Goal: Task Accomplishment & Management: Complete application form

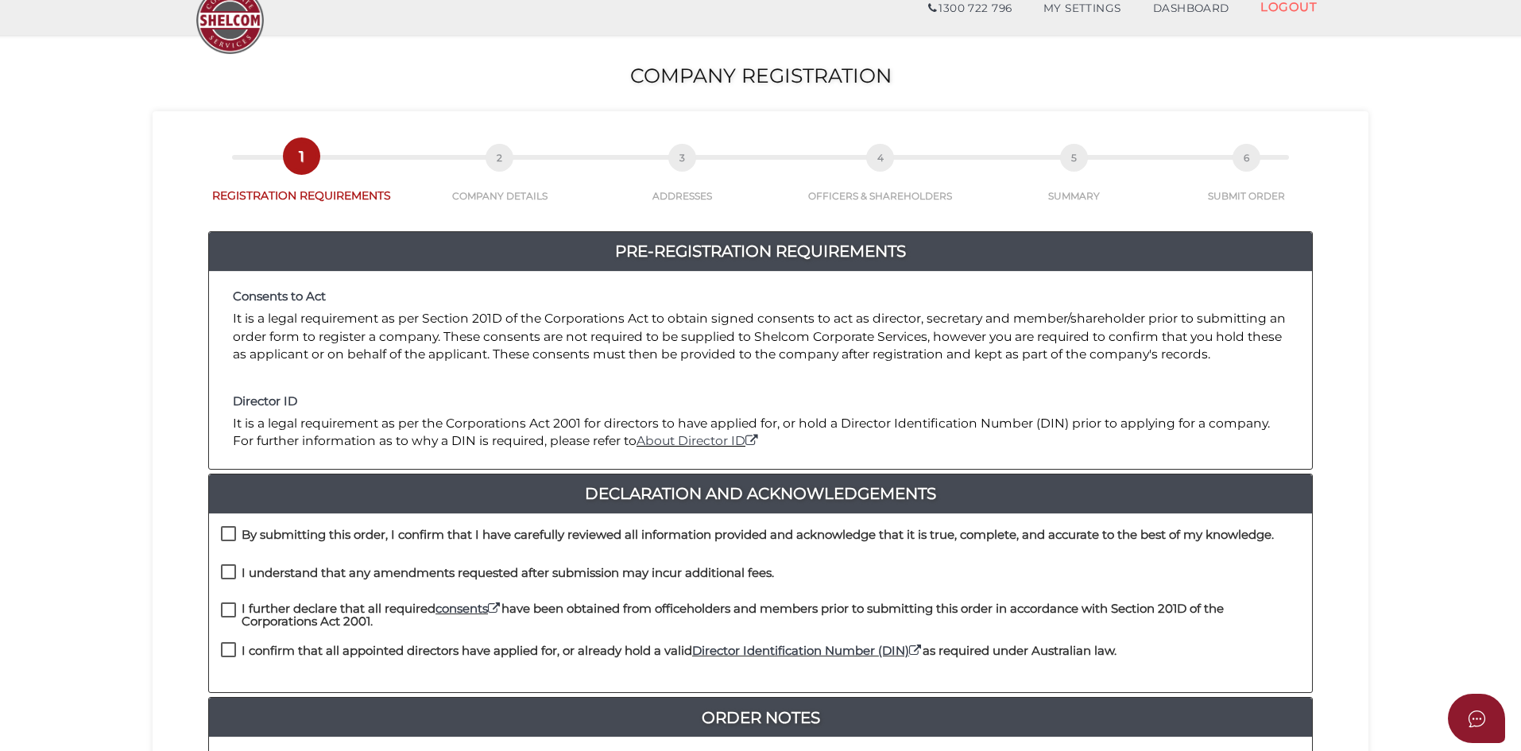
scroll to position [159, 0]
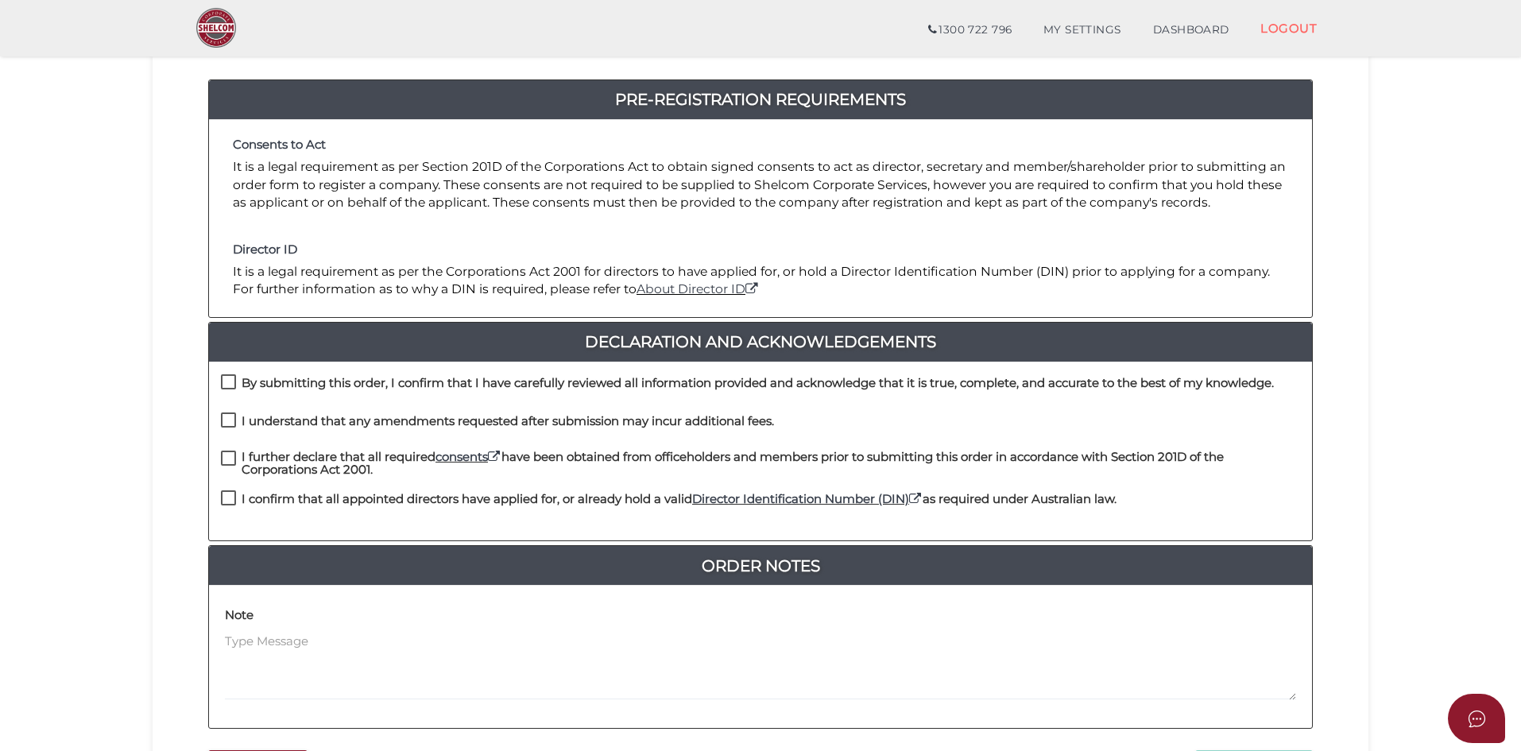
click at [223, 384] on label "By submitting this order, I confirm that I have carefully reviewed all informat…" at bounding box center [747, 387] width 1053 height 20
checkbox input "true"
click at [230, 426] on label "I understand that any amendments requested after submission may incur additiona…" at bounding box center [497, 425] width 553 height 20
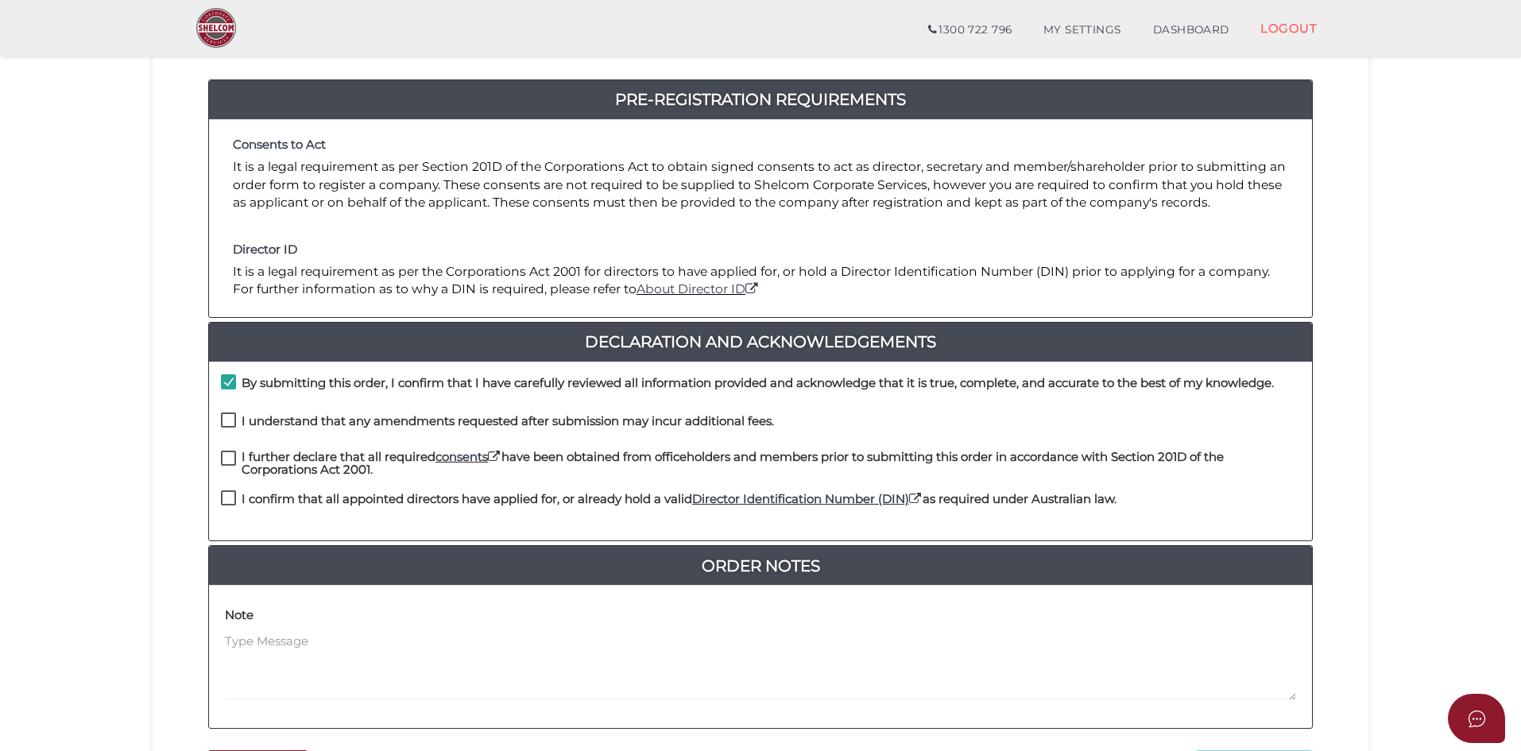
checkbox input "true"
click at [226, 466] on label "I further declare that all required consents have been obtained from officehold…" at bounding box center [760, 461] width 1079 height 20
checkbox input "true"
click at [230, 501] on label "I confirm that all appointed directors have applied for, or already hold a vali…" at bounding box center [669, 503] width 896 height 20
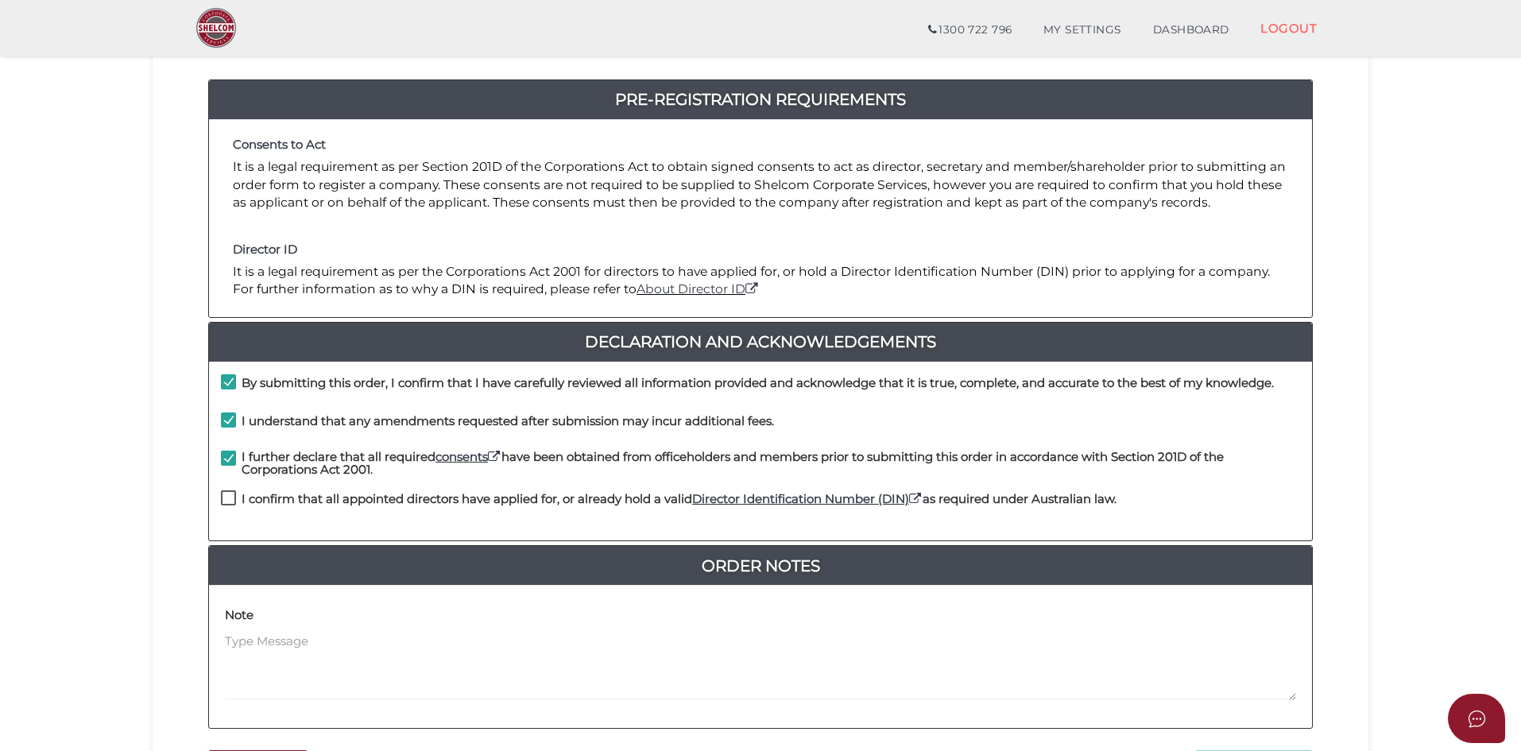
checkbox input "true"
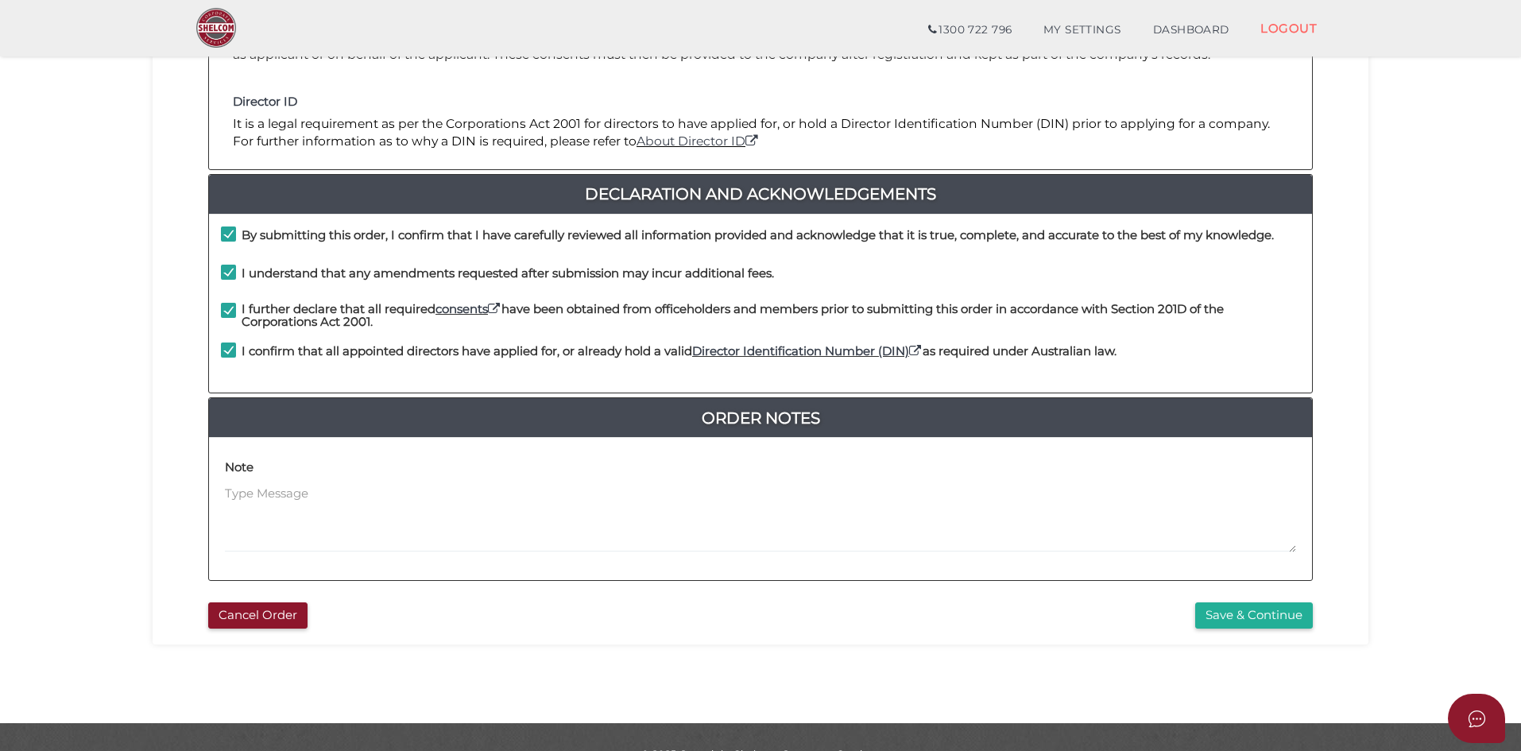
scroll to position [340, 0]
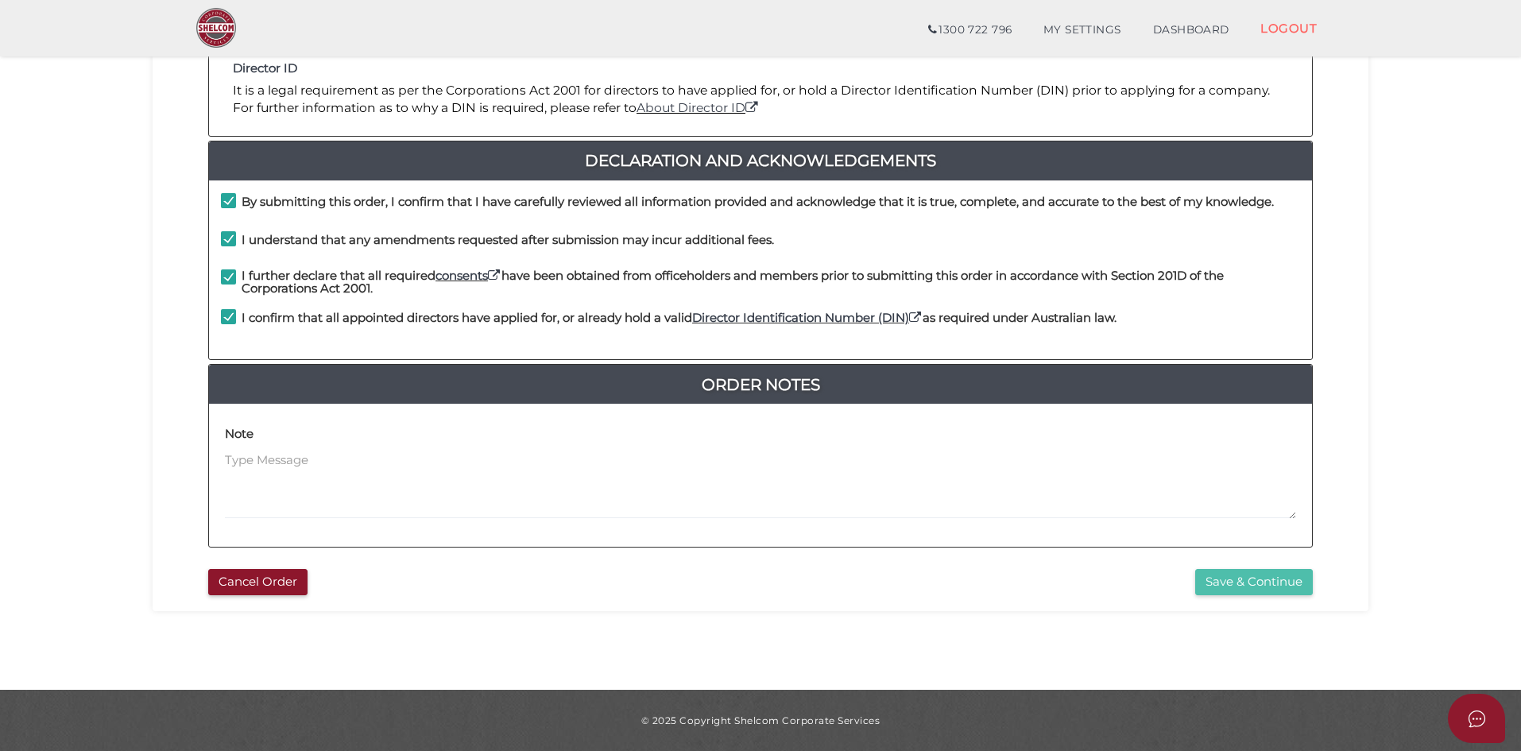
click at [1262, 590] on button "Save & Continue" at bounding box center [1254, 582] width 118 height 26
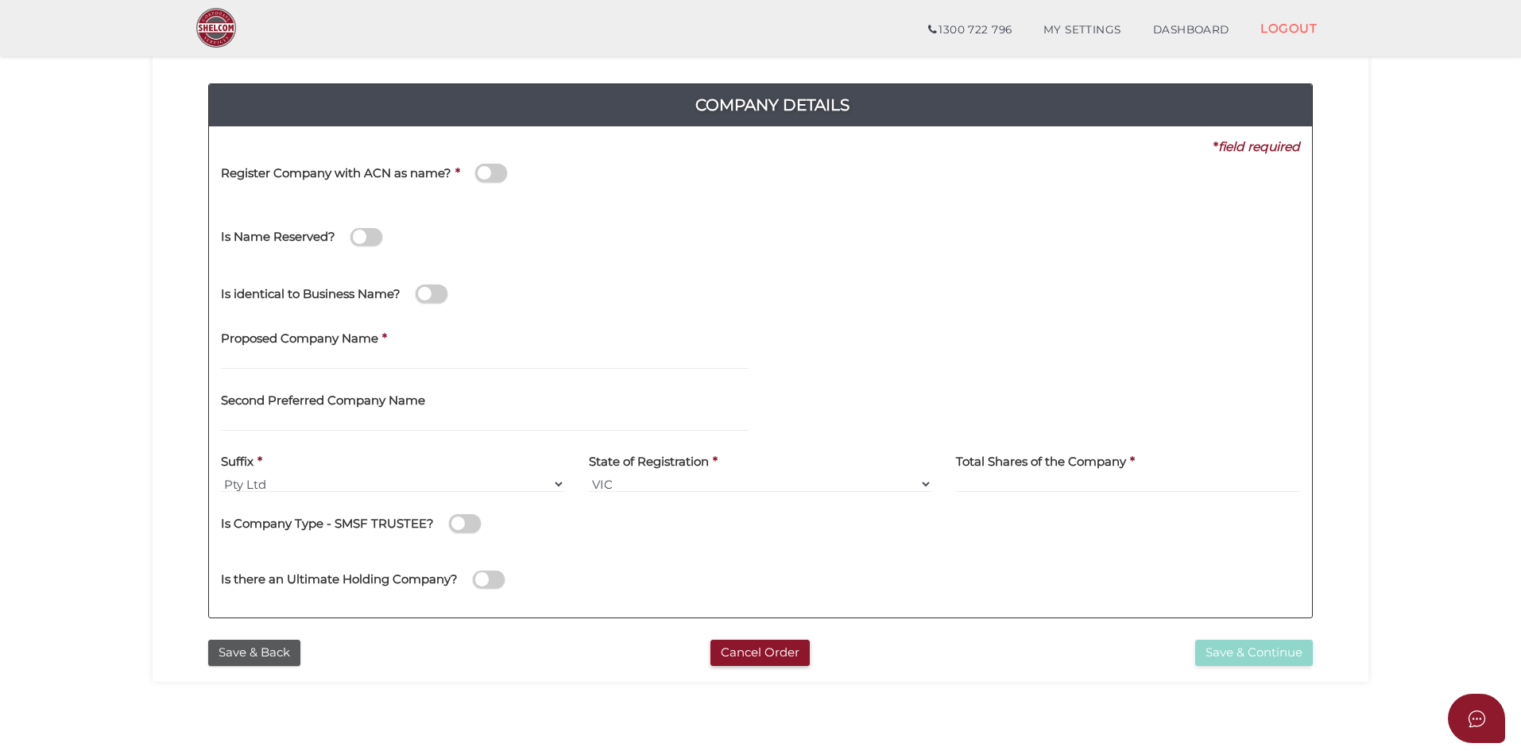
scroll to position [159, 0]
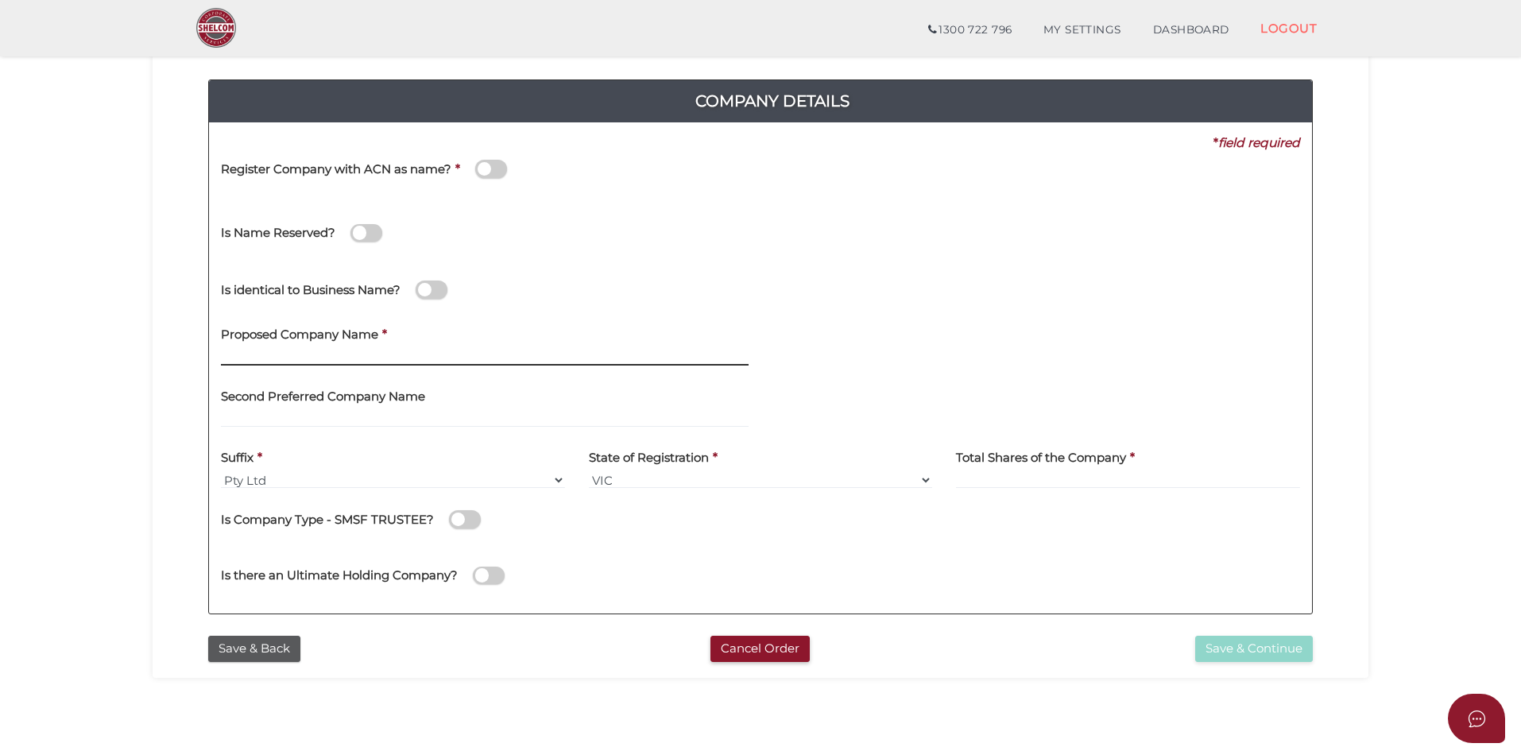
click at [338, 354] on input "text" at bounding box center [485, 356] width 528 height 17
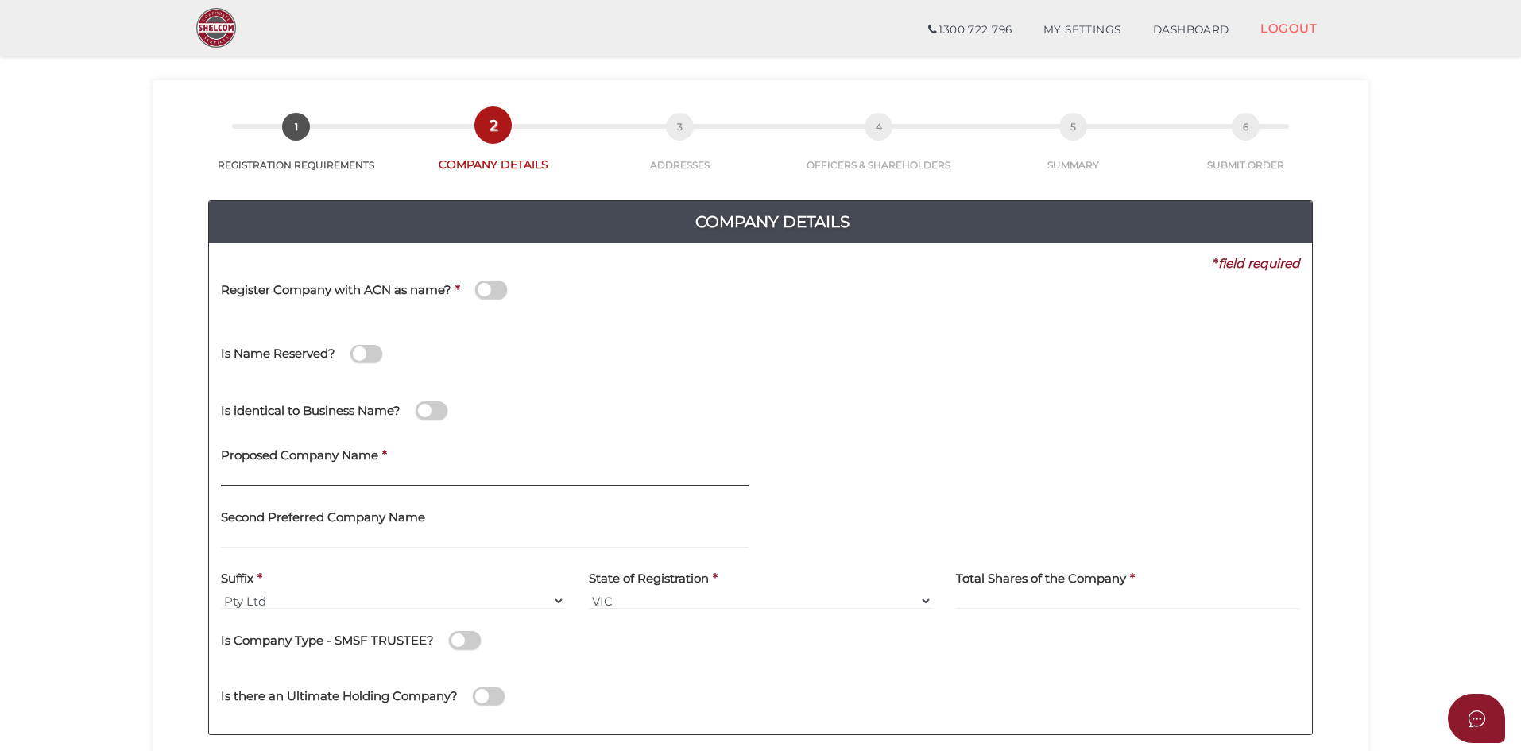
scroll to position [0, 0]
